Goal: Task Accomplishment & Management: Use online tool/utility

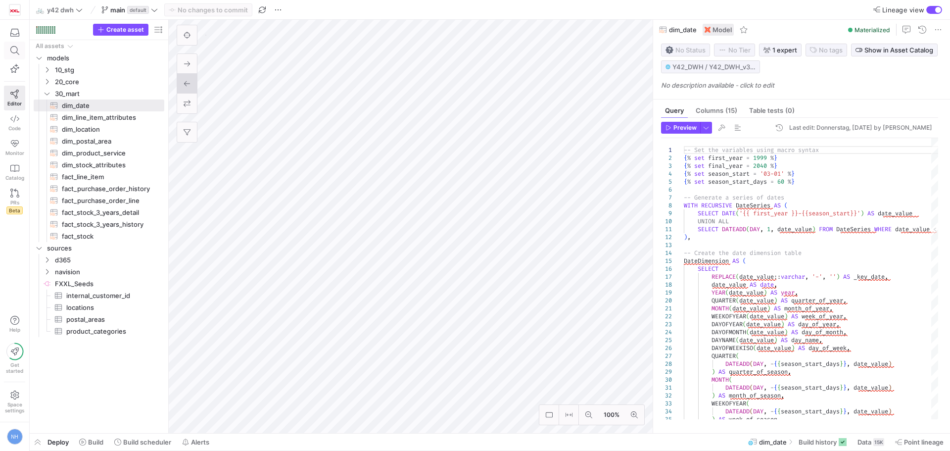
click at [12, 51] on icon at bounding box center [14, 50] width 9 height 9
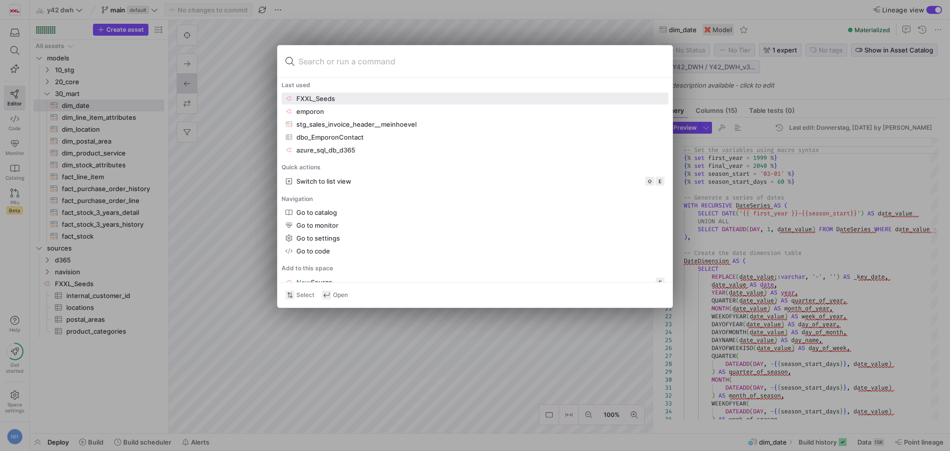
click at [356, 64] on input at bounding box center [481, 61] width 366 height 16
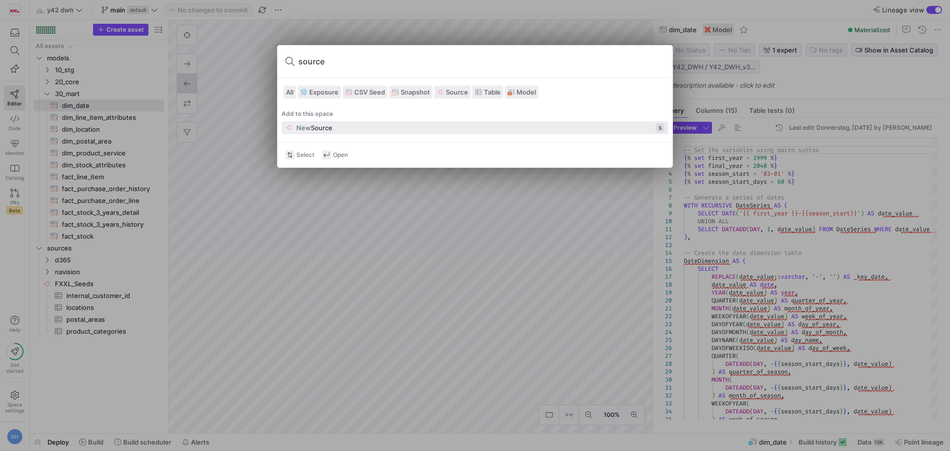
type input "source"
click at [364, 125] on div "New Source S" at bounding box center [474, 127] width 379 height 9
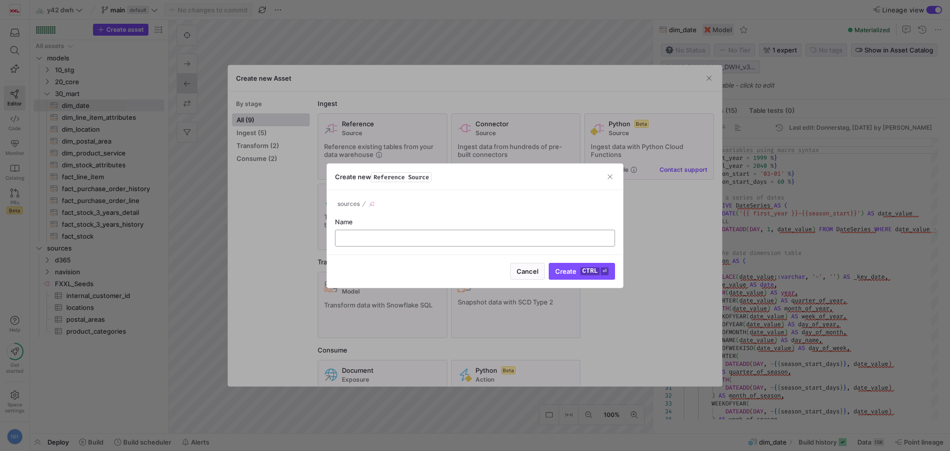
click at [451, 237] on input "text" at bounding box center [474, 238] width 263 height 8
type input "emporon_test"
click at [595, 261] on div "Cancel Create ctrl ⏎" at bounding box center [475, 270] width 296 height 33
click at [595, 268] on kbd "ctrl" at bounding box center [589, 271] width 19 height 8
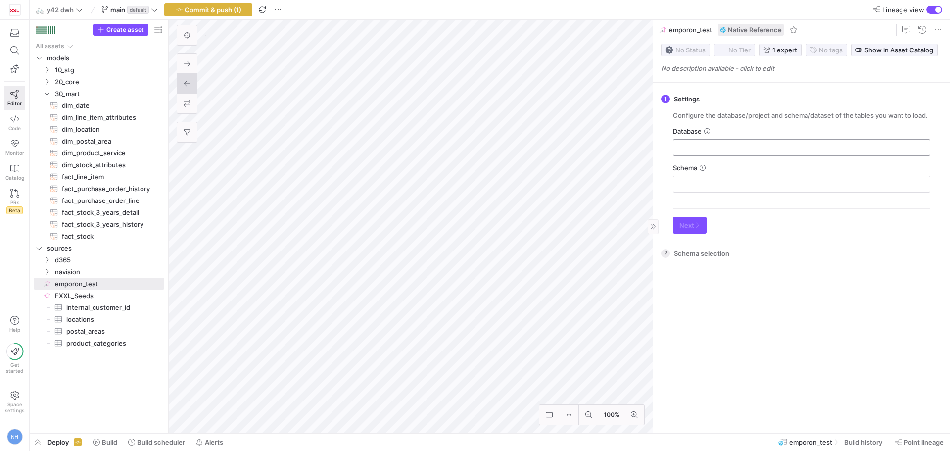
click at [728, 146] on input "text" at bounding box center [801, 147] width 240 height 8
type input "RAW"
click at [742, 146] on input "text" at bounding box center [801, 147] width 240 height 8
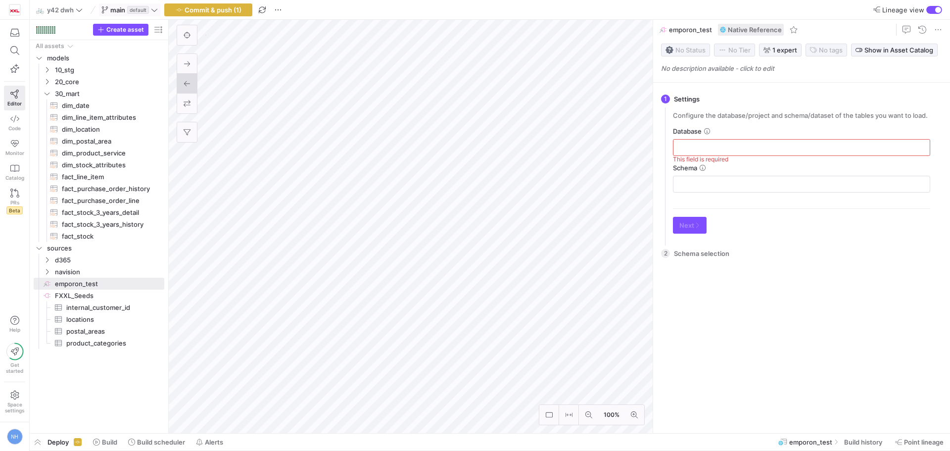
click at [158, 6] on icon at bounding box center [154, 9] width 7 height 7
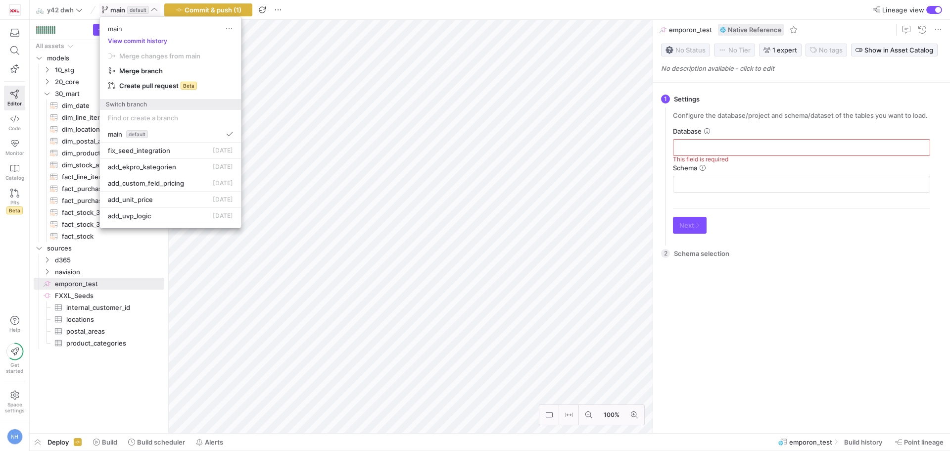
click at [176, 118] on input at bounding box center [170, 118] width 125 height 8
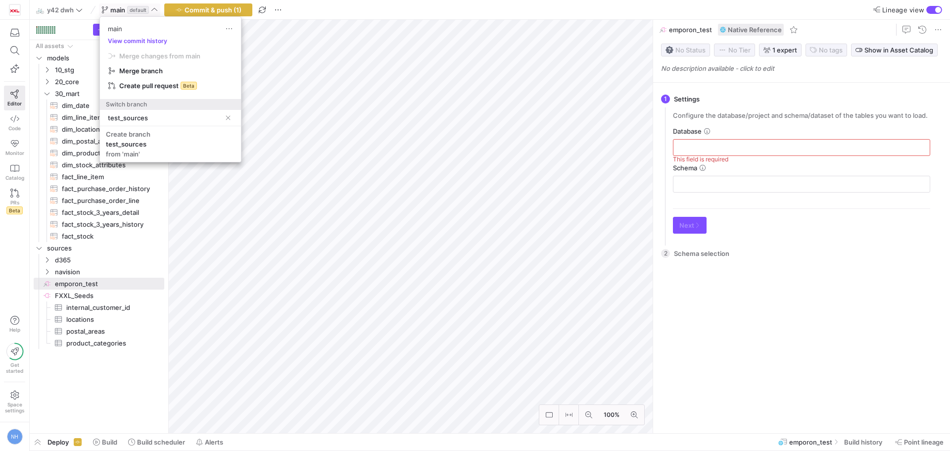
type input "test_sources"
click at [177, 138] on span "Create branch test_sources from 'main'" at bounding box center [170, 144] width 129 height 28
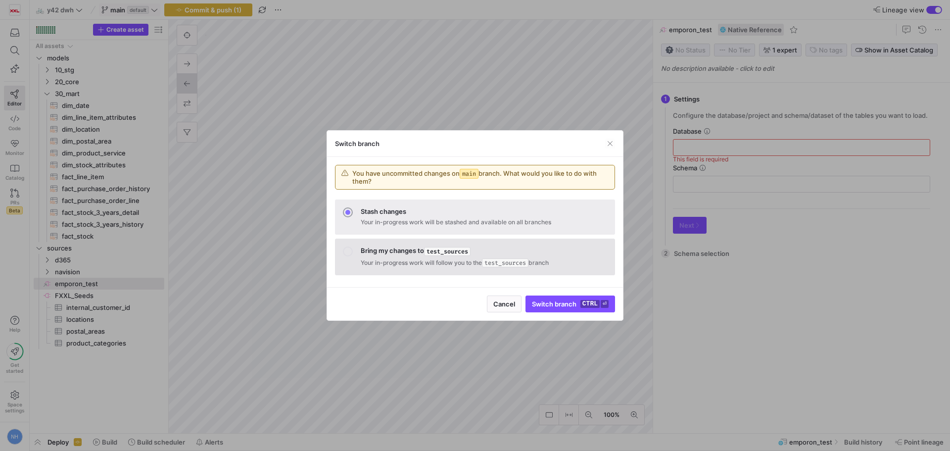
click at [450, 258] on p "Your in-progress work will follow you to the test_sources branch" at bounding box center [484, 263] width 246 height 10
click at [587, 306] on kbd "ctrl" at bounding box center [589, 304] width 19 height 8
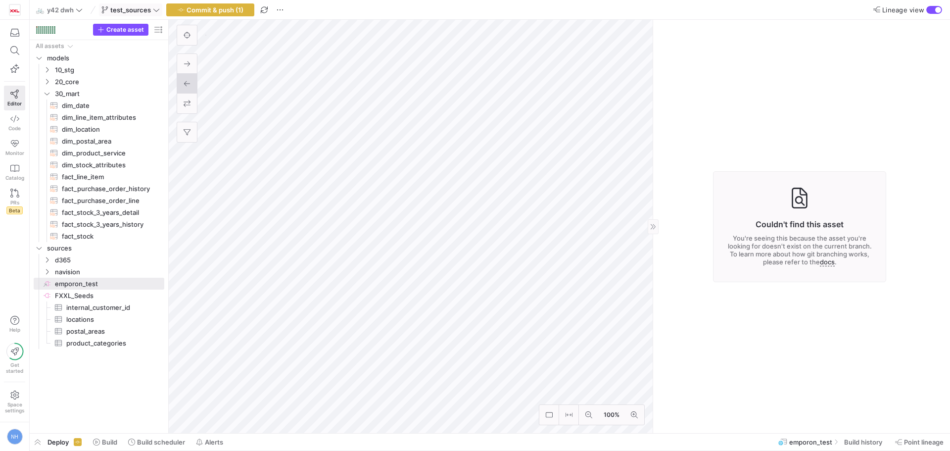
click at [812, 232] on div "Couldn't find this asset You're seeing this because the asset you're looking fo…" at bounding box center [799, 226] width 173 height 111
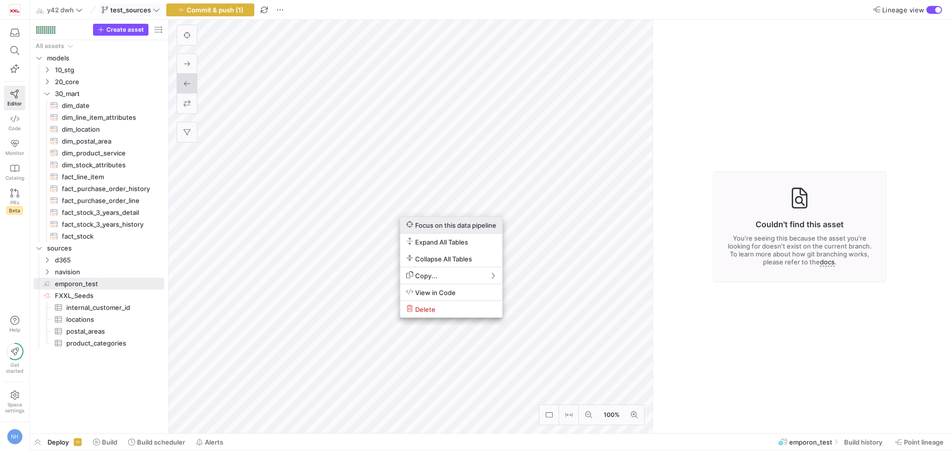
click at [466, 227] on span "Focus on this data pipeline" at bounding box center [451, 225] width 90 height 8
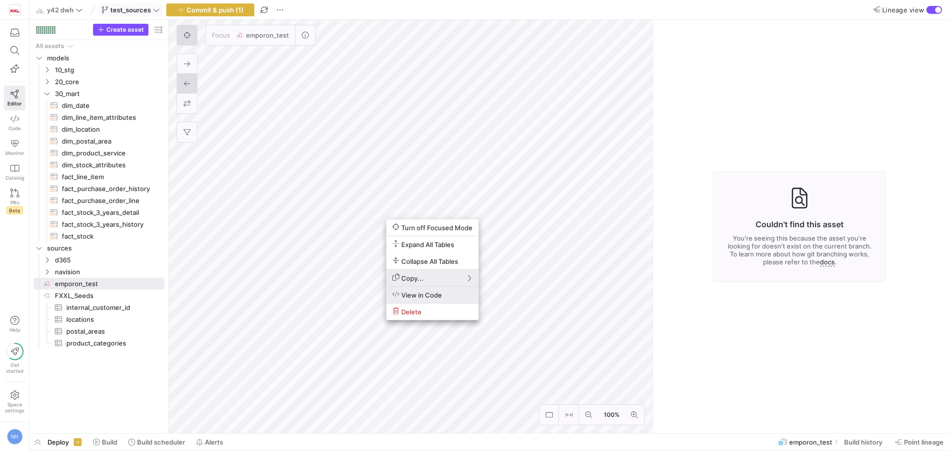
click at [448, 296] on span "View in Code" at bounding box center [432, 294] width 80 height 8
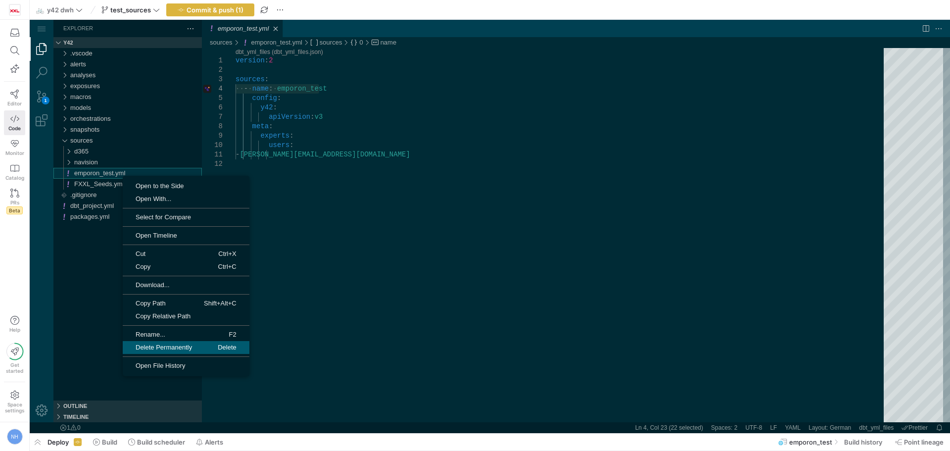
click at [167, 344] on span "Delete Permanently" at bounding box center [164, 347] width 82 height 6
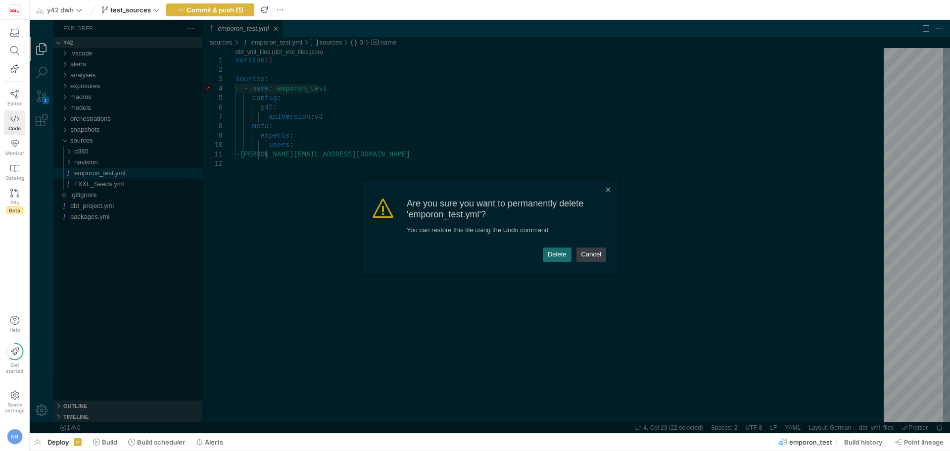
click at [554, 257] on link "Delete" at bounding box center [557, 254] width 29 height 14
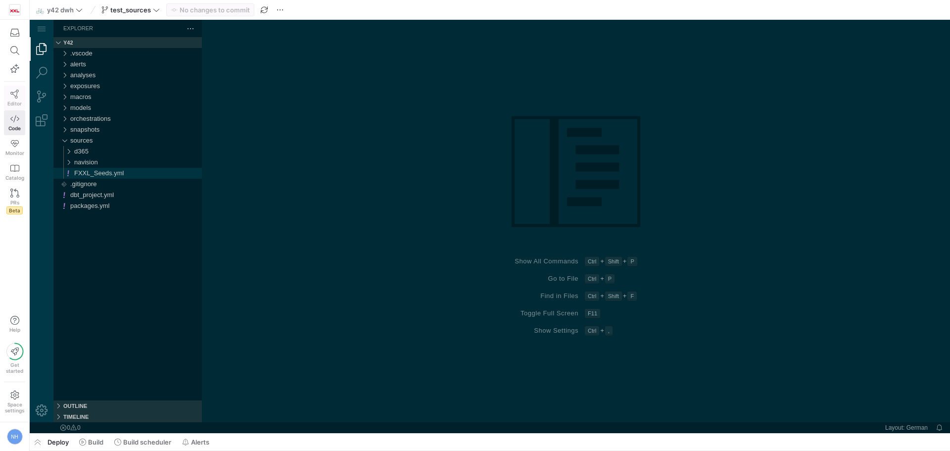
click at [12, 95] on icon at bounding box center [14, 94] width 9 height 9
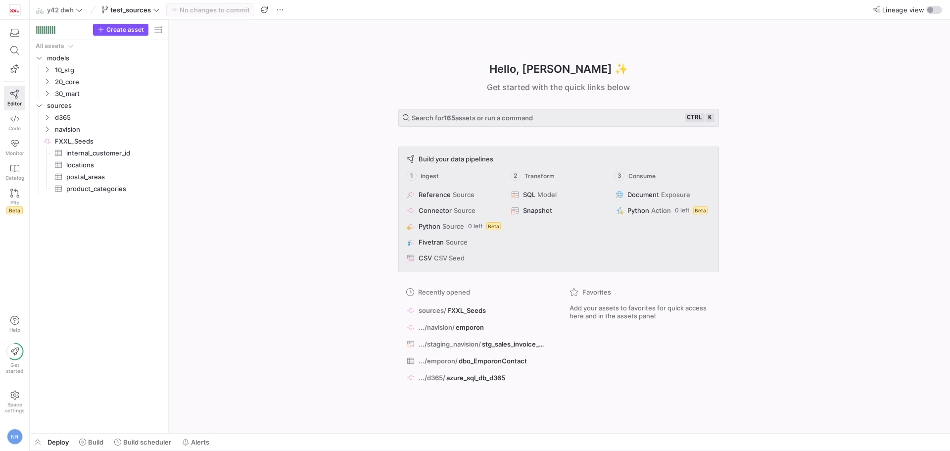
click at [217, 10] on div "No changes to commit" at bounding box center [210, 9] width 88 height 13
click at [23, 46] on span at bounding box center [14, 50] width 20 height 17
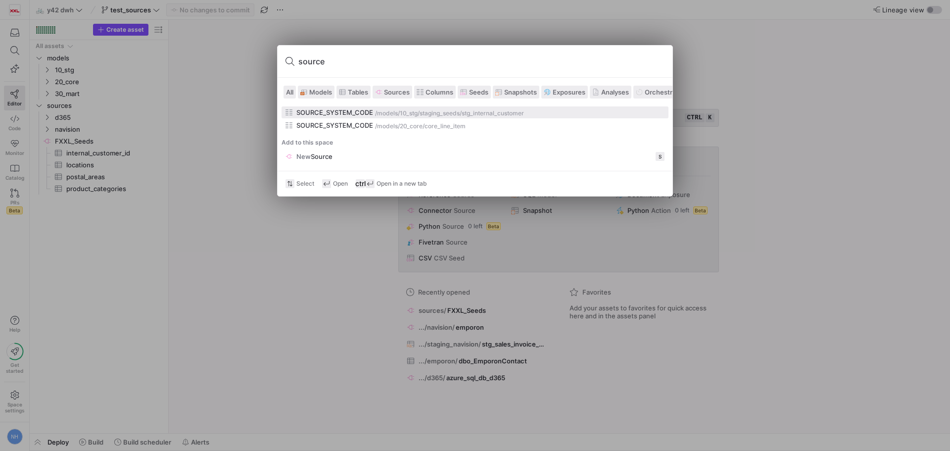
type input "source"
click at [399, 88] on span "Sources" at bounding box center [397, 92] width 26 height 8
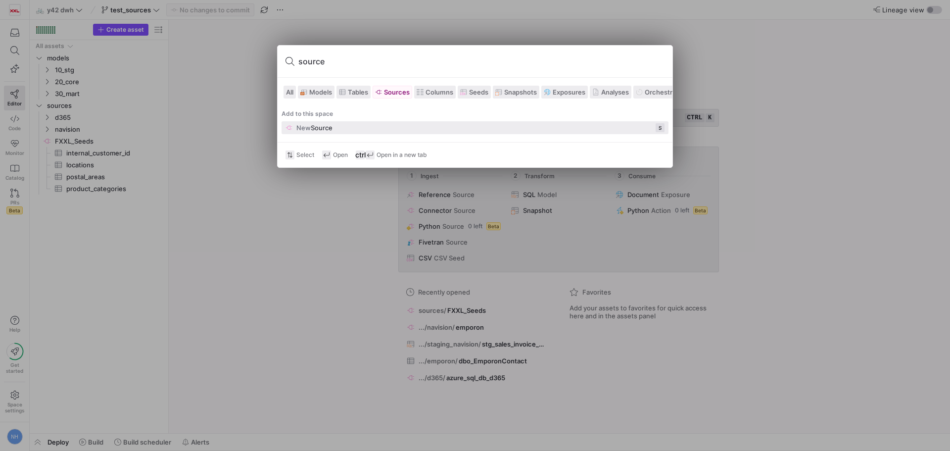
click at [395, 129] on div "New Source S" at bounding box center [474, 127] width 379 height 9
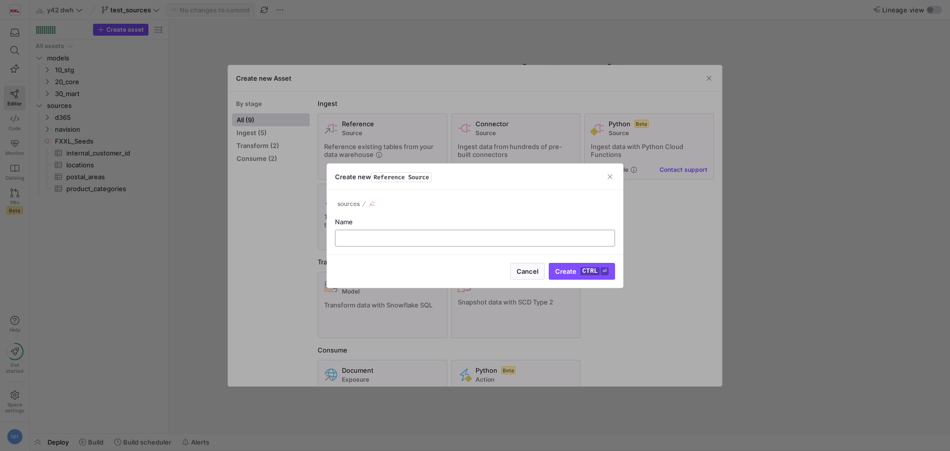
drag, startPoint x: 386, startPoint y: 238, endPoint x: 402, endPoint y: 232, distance: 16.6
click at [388, 236] on input "text" at bounding box center [474, 238] width 263 height 8
type input "emporon_test"
click at [549, 263] on button "Create ctrl ⏎" at bounding box center [582, 271] width 66 height 17
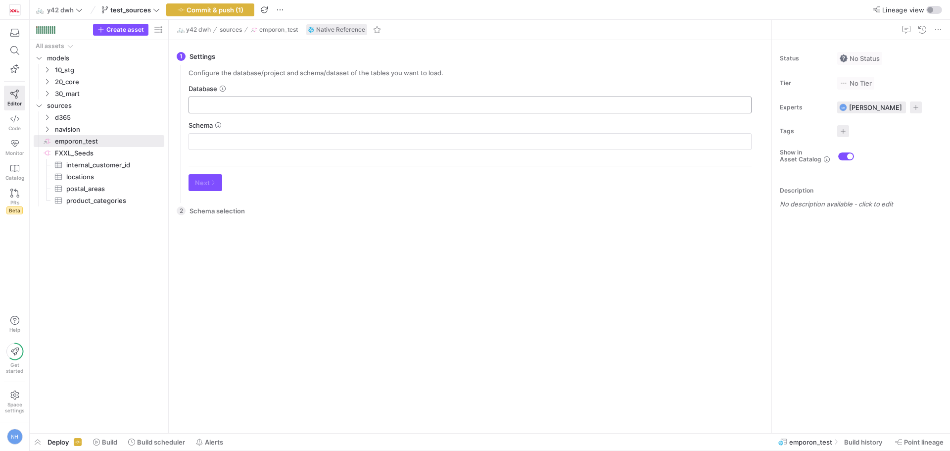
click at [254, 109] on div at bounding box center [470, 105] width 546 height 16
click at [257, 105] on input "text" at bounding box center [470, 105] width 546 height 8
click at [350, 99] on div at bounding box center [470, 105] width 546 height 16
type input "F"
type input "Y42_DWH"
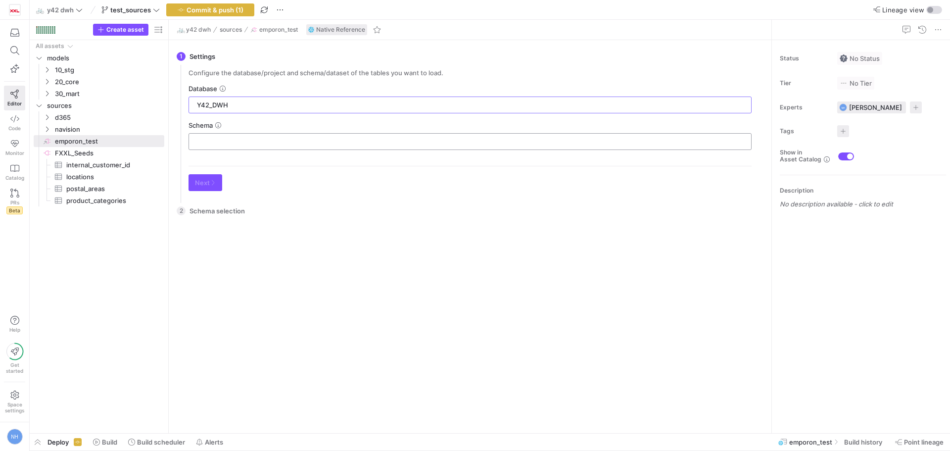
click at [273, 141] on input "text" at bounding box center [470, 142] width 546 height 8
click at [276, 132] on div "Schema" at bounding box center [469, 135] width 563 height 29
click at [331, 134] on div at bounding box center [470, 142] width 546 height 16
click at [334, 136] on div at bounding box center [470, 142] width 546 height 16
type input "Y42_DWH_V3"
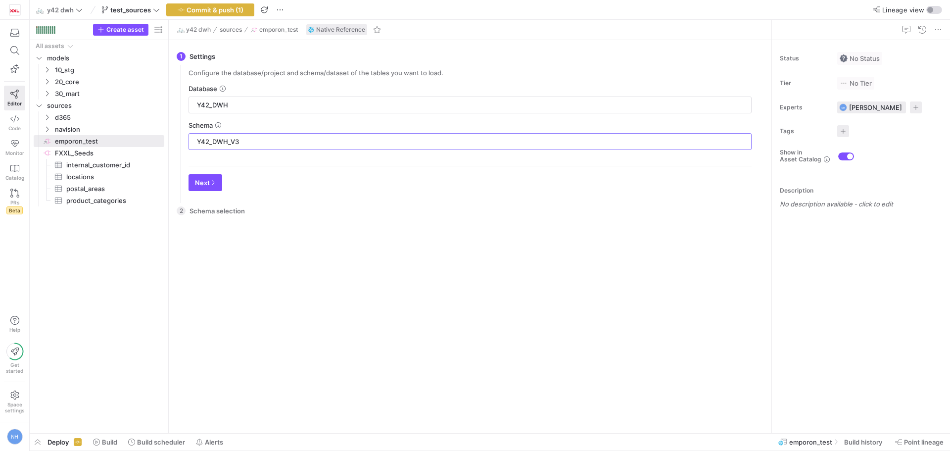
click at [340, 217] on div "2 Schema selection There is no data to select from. Please configure the settin…" at bounding box center [468, 312] width 583 height 226
click at [205, 179] on span "Next" at bounding box center [205, 183] width 21 height 8
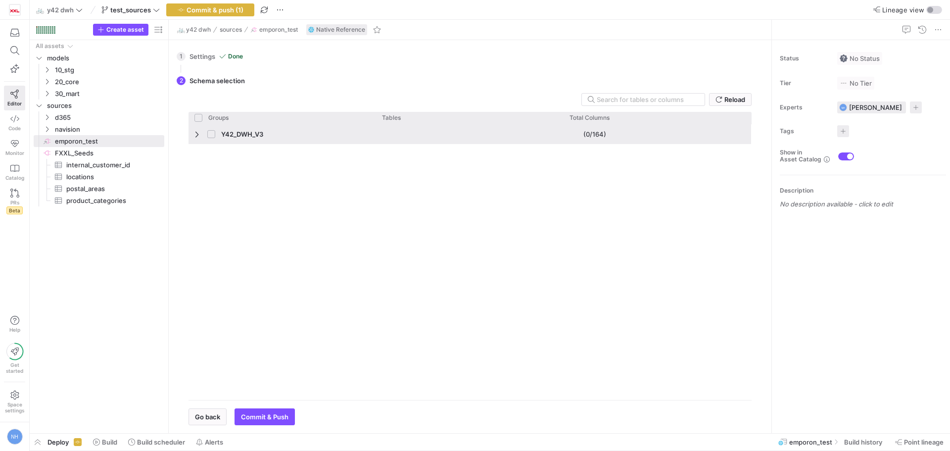
click at [251, 133] on span "Y42_DWH_V3" at bounding box center [242, 134] width 42 height 19
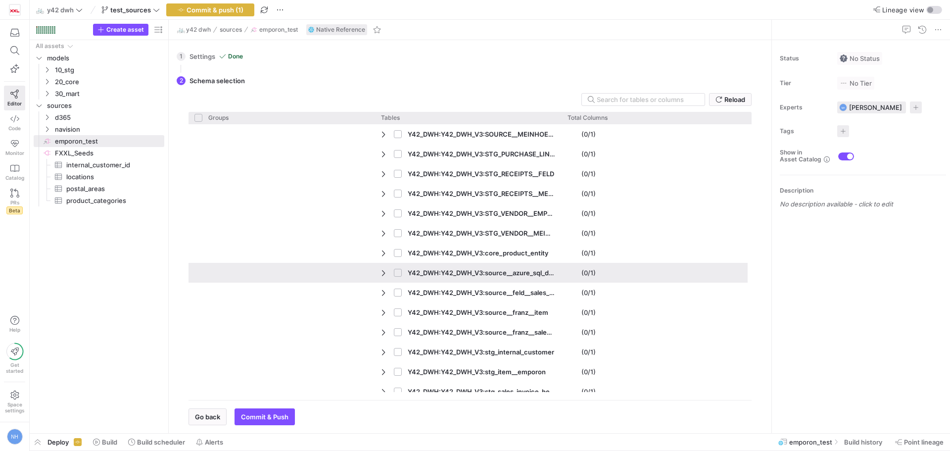
scroll to position [1335, 0]
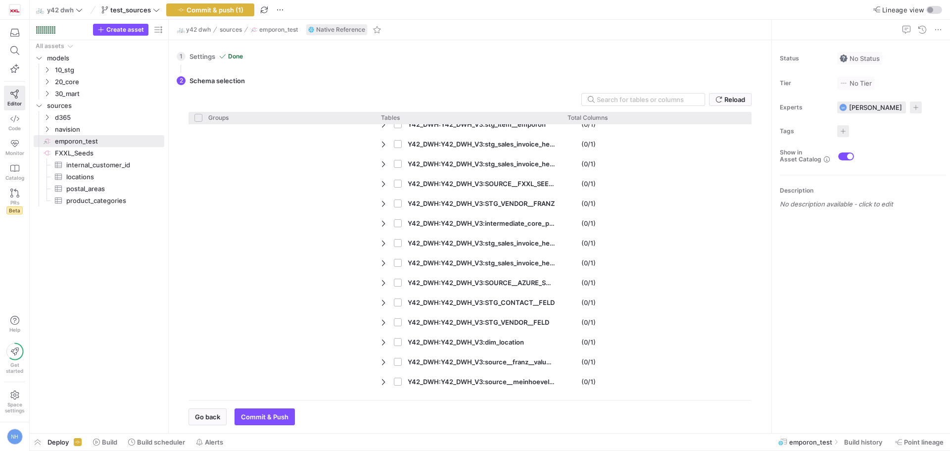
drag, startPoint x: 751, startPoint y: 249, endPoint x: 748, endPoint y: 244, distance: 6.2
click at [748, 244] on div "Reload Groups Tables Drag here to set column labels Groups Tables" at bounding box center [470, 259] width 579 height 332
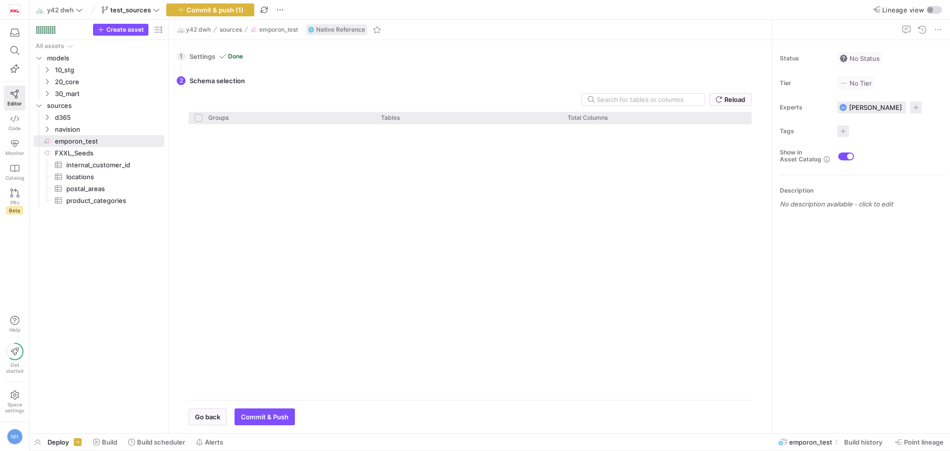
scroll to position [0, 0]
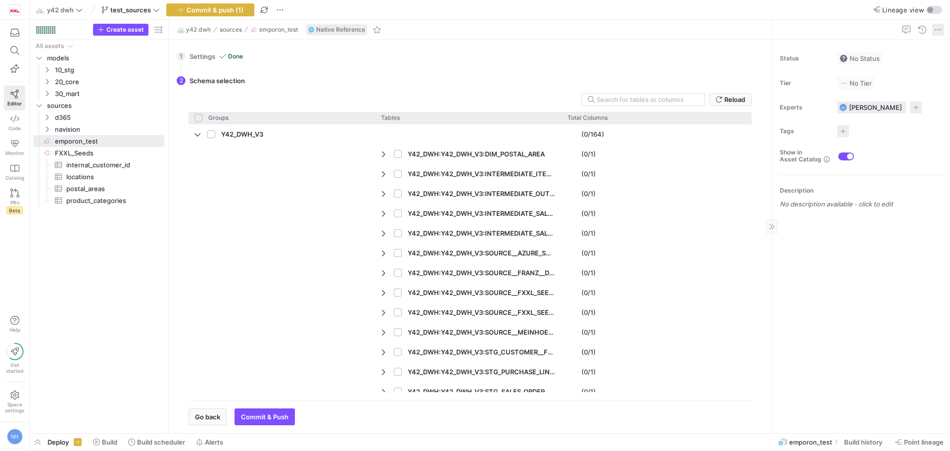
click at [941, 35] on span at bounding box center [938, 30] width 12 height 12
click at [906, 63] on span "Delete" at bounding box center [903, 60] width 69 height 8
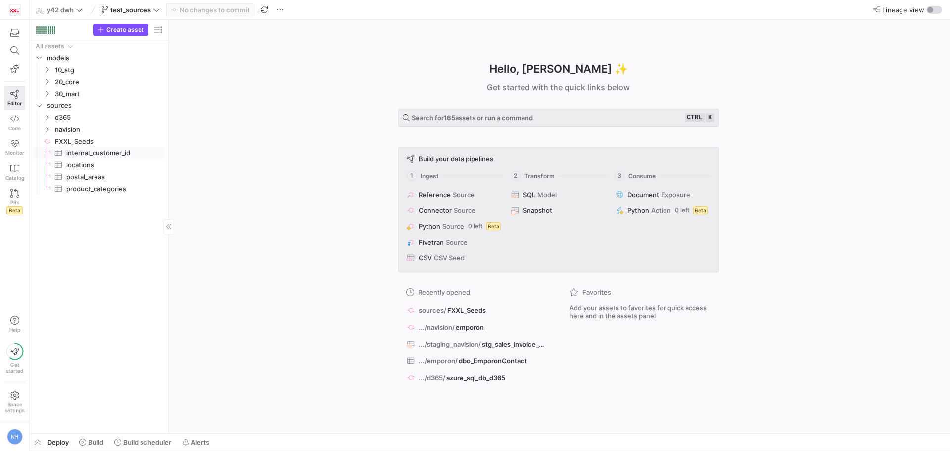
click at [104, 152] on span "internal_customer_id​​​​​​​​​" at bounding box center [109, 152] width 87 height 11
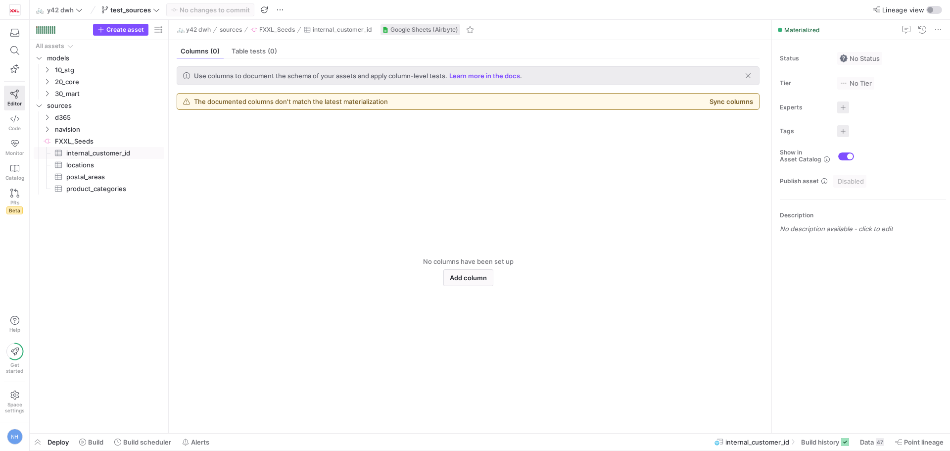
click at [435, 239] on y42-empty-state "No columns have been set up Add column" at bounding box center [468, 271] width 583 height 307
click at [45, 131] on icon "Press SPACE to select this row." at bounding box center [47, 129] width 7 height 6
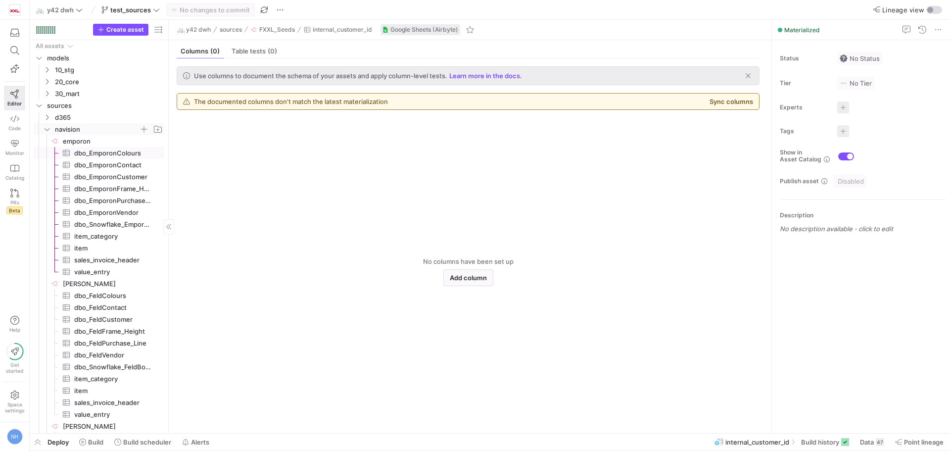
click at [85, 139] on span "emporon​​​​​​​​" at bounding box center [113, 141] width 100 height 11
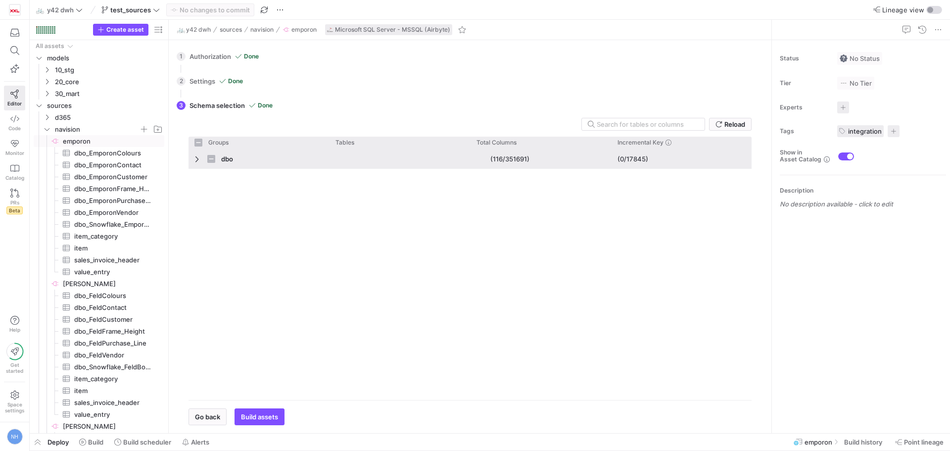
click at [197, 158] on span "Press SPACE to select this row." at bounding box center [197, 159] width 7 height 8
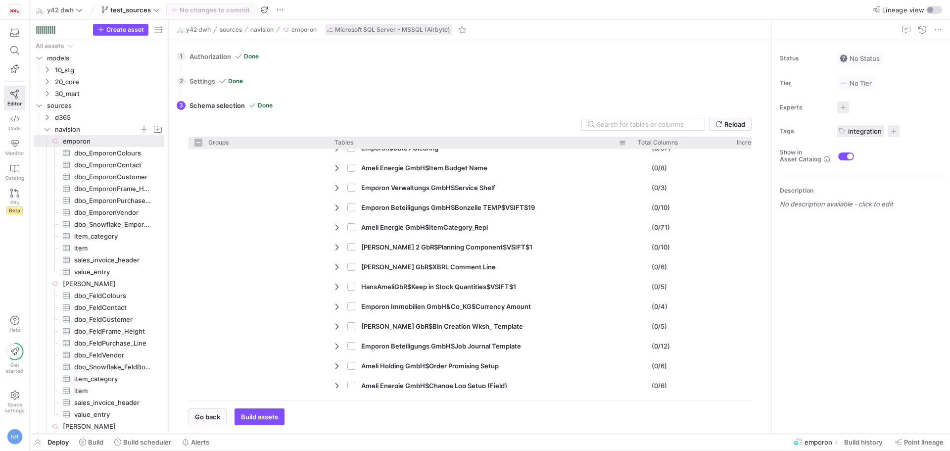
drag, startPoint x: 466, startPoint y: 143, endPoint x: 607, endPoint y: 146, distance: 141.0
click at [630, 146] on div at bounding box center [632, 143] width 4 height 12
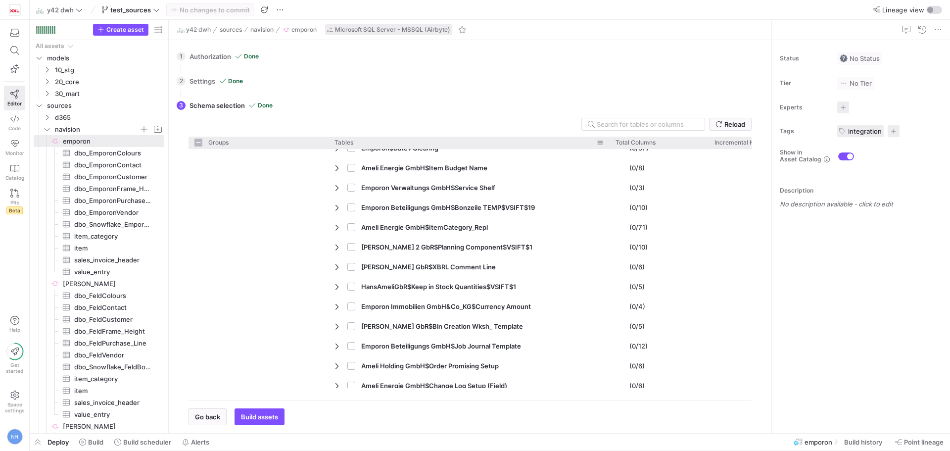
click at [599, 149] on span "Emporon$Datev Clearing" at bounding box center [468, 147] width 269 height 19
checkbox input "false"
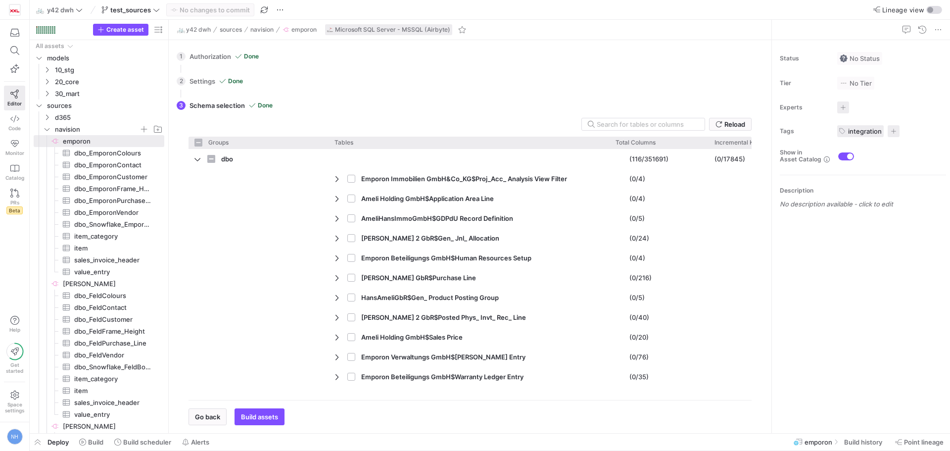
click at [459, 105] on div "3 Schema selection Done Reload Groups Tables Drag here to set column labels Gro…" at bounding box center [468, 258] width 583 height 331
click at [947, 27] on div at bounding box center [861, 30] width 178 height 20
click at [938, 26] on span at bounding box center [938, 30] width 12 height 12
click at [938, 26] on div at bounding box center [475, 225] width 950 height 451
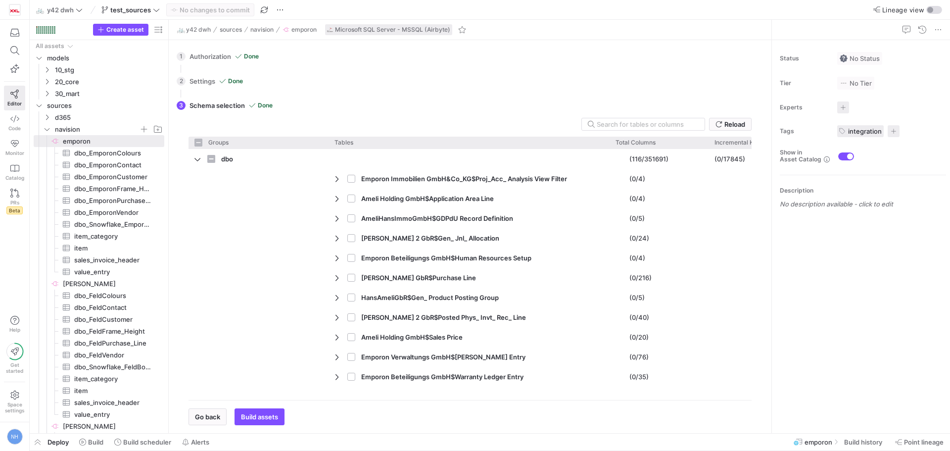
click at [628, 48] on div "1 Authorization Done Choose which secret you'd like to use to authorize navisio…" at bounding box center [468, 56] width 583 height 25
